Goal: Task Accomplishment & Management: Manage account settings

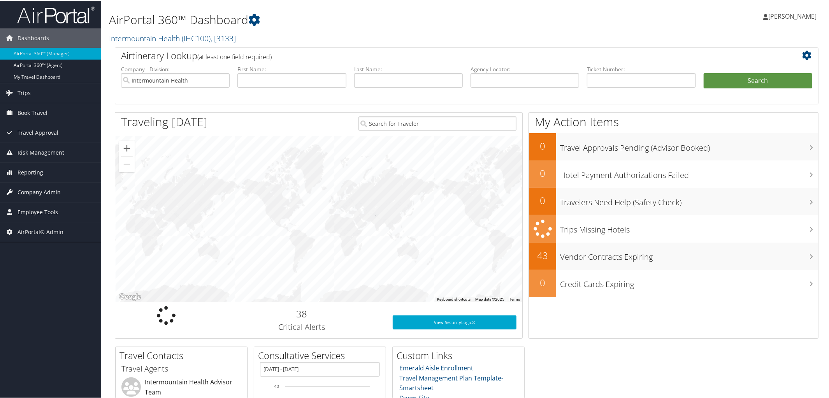
click at [34, 194] on span "Company Admin" at bounding box center [39, 191] width 43 height 19
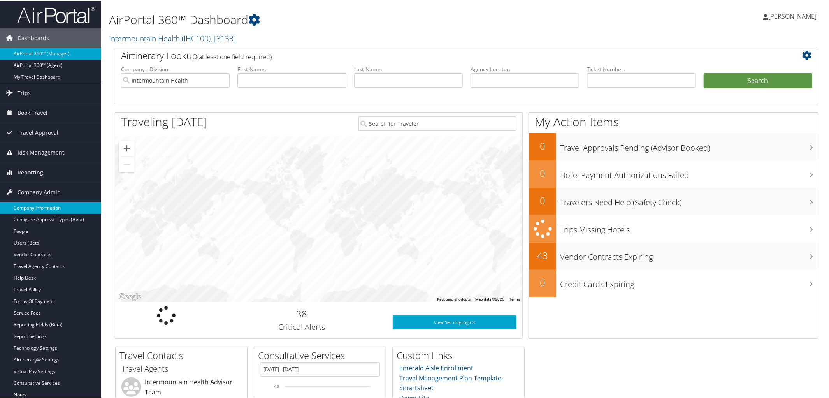
click at [34, 205] on link "Company Information" at bounding box center [50, 207] width 101 height 12
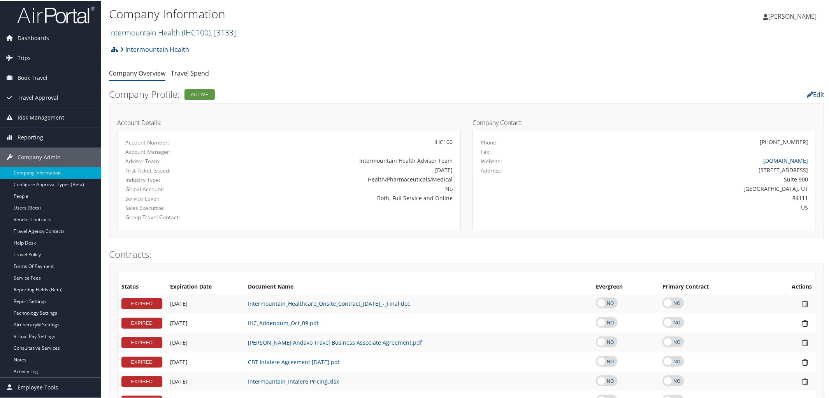
click at [192, 31] on span "( IHC100 )" at bounding box center [196, 31] width 29 height 11
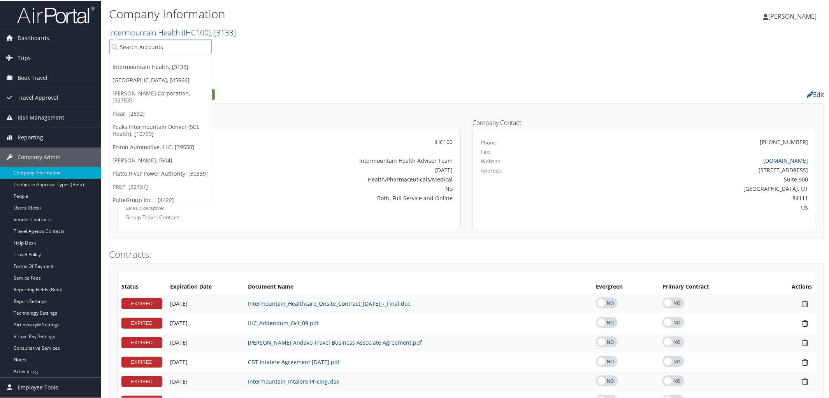
click at [192, 46] on input "search" at bounding box center [160, 46] width 102 height 14
type input "Magna MIrrors"
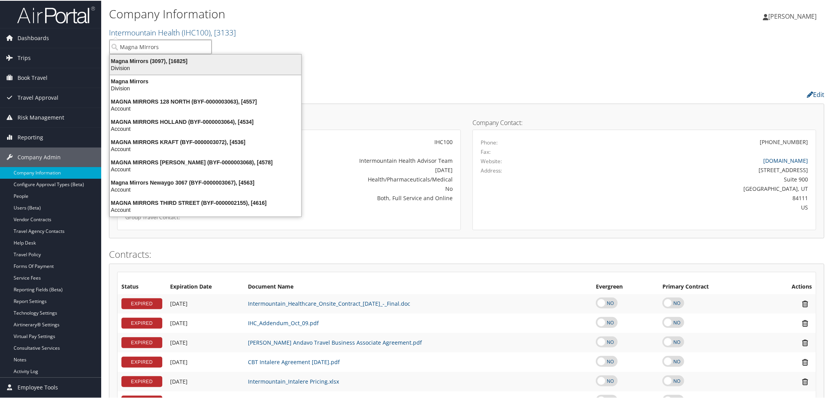
click at [182, 63] on div "Magna Mirrors (3097), [16825]" at bounding box center [205, 60] width 201 height 7
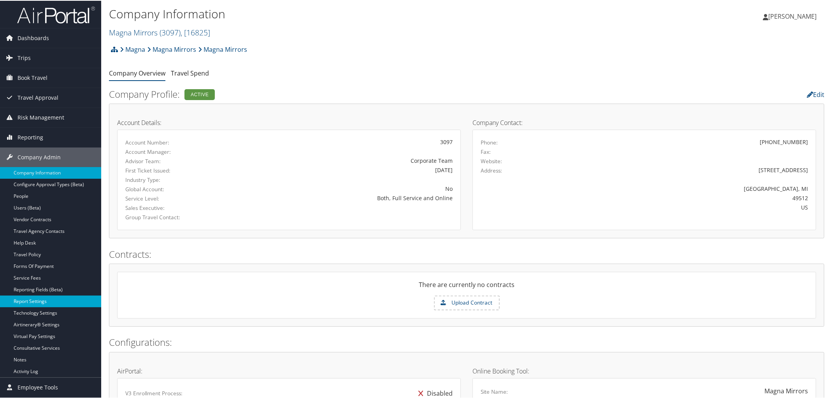
click at [32, 300] on link "Report Settings" at bounding box center [50, 301] width 101 height 12
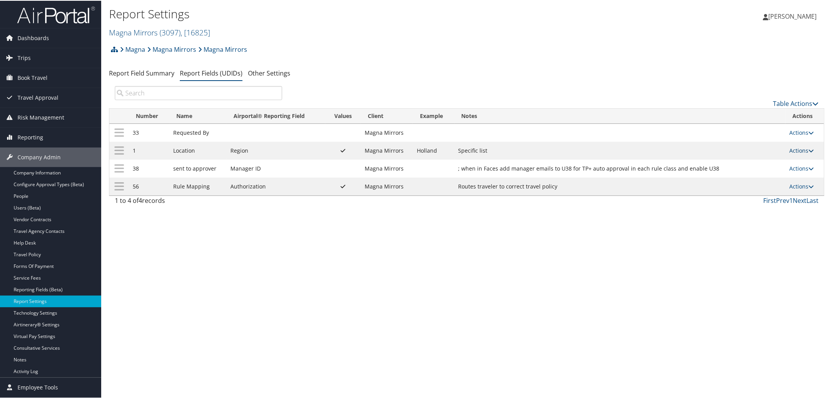
click at [811, 151] on icon at bounding box center [811, 149] width 5 height 5
click at [773, 162] on link "Update Report Field Values" at bounding box center [769, 162] width 84 height 13
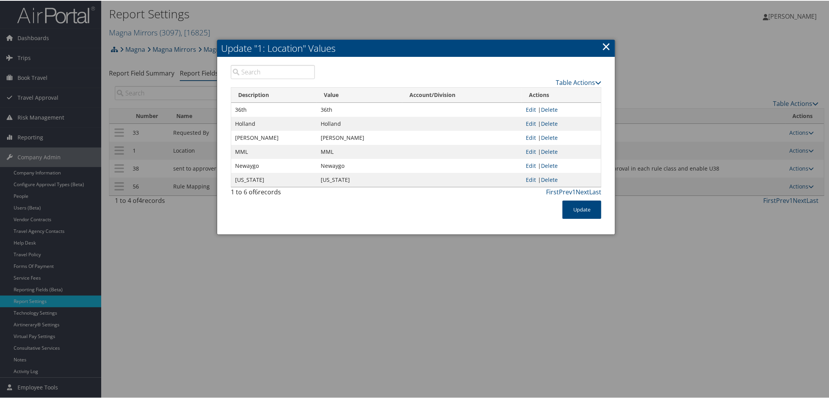
click at [602, 52] on link "×" at bounding box center [606, 46] width 9 height 16
